Goal: Transaction & Acquisition: Purchase product/service

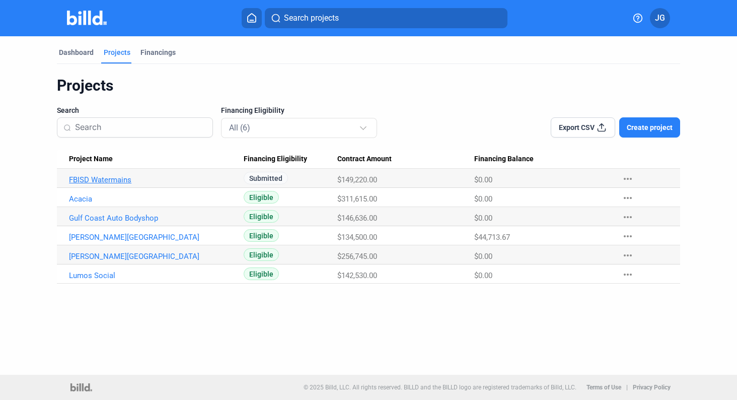
click at [71, 178] on link "FBISD Watermains" at bounding box center [152, 179] width 166 height 9
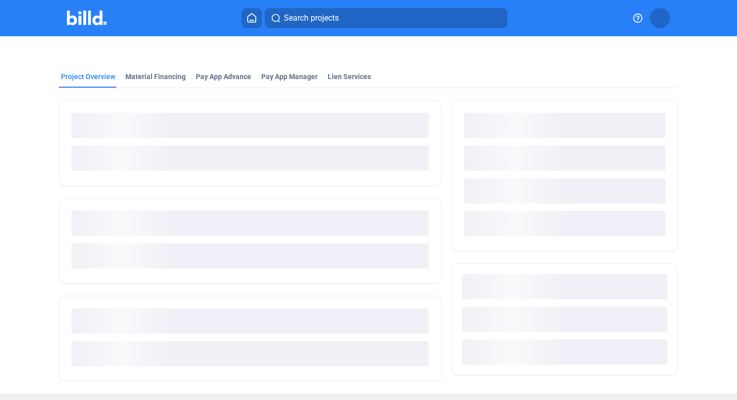
click at [72, 180] on div at bounding box center [250, 143] width 382 height 86
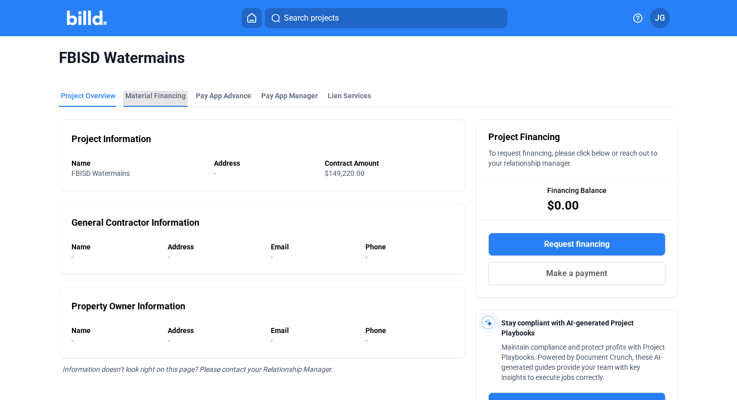
click at [146, 92] on div "Material Financing" at bounding box center [155, 96] width 60 height 10
